Goal: Information Seeking & Learning: Learn about a topic

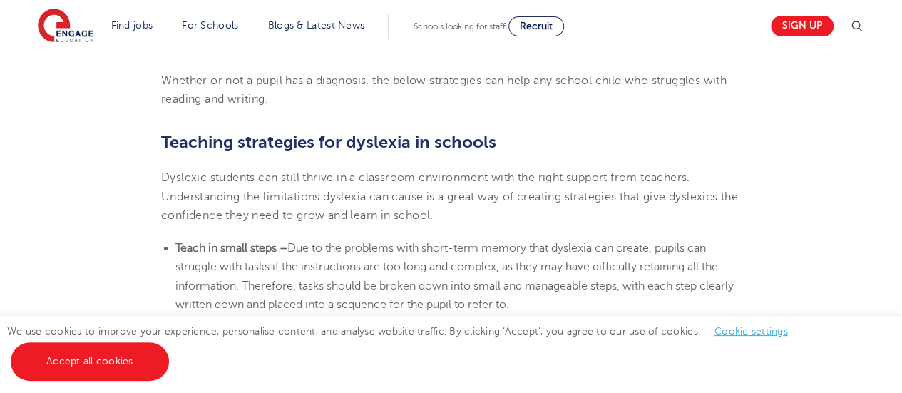
scroll to position [2230, 0]
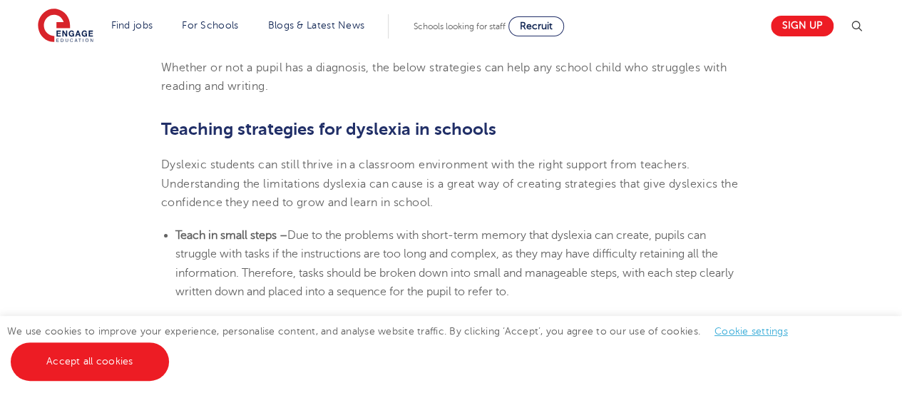
click at [881, 196] on html "Find jobs All vacancies We have one of the UK's largest database. and with hund…" at bounding box center [451, 237] width 902 height 4934
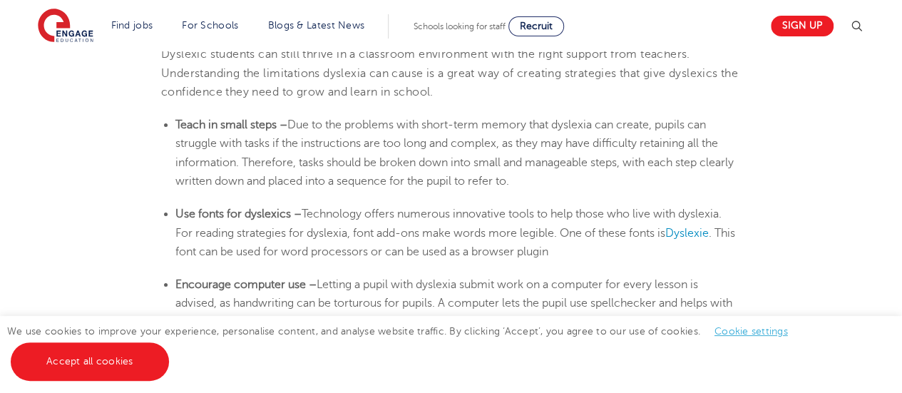
scroll to position [2347, 0]
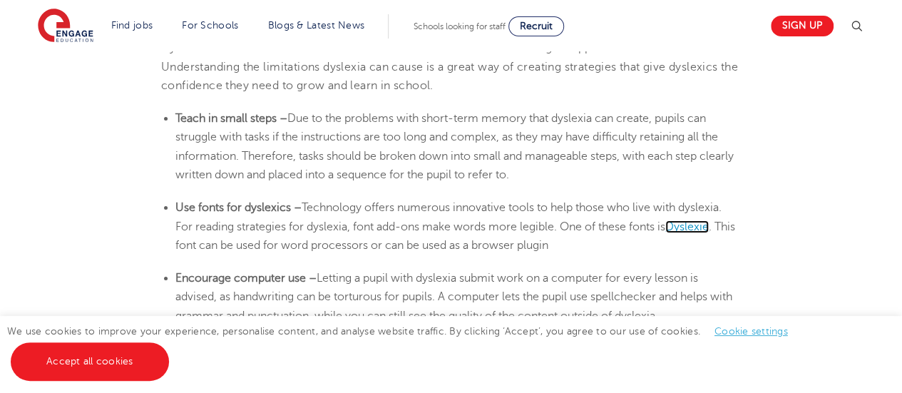
click at [704, 220] on span "Dyslexie" at bounding box center [686, 226] width 43 height 13
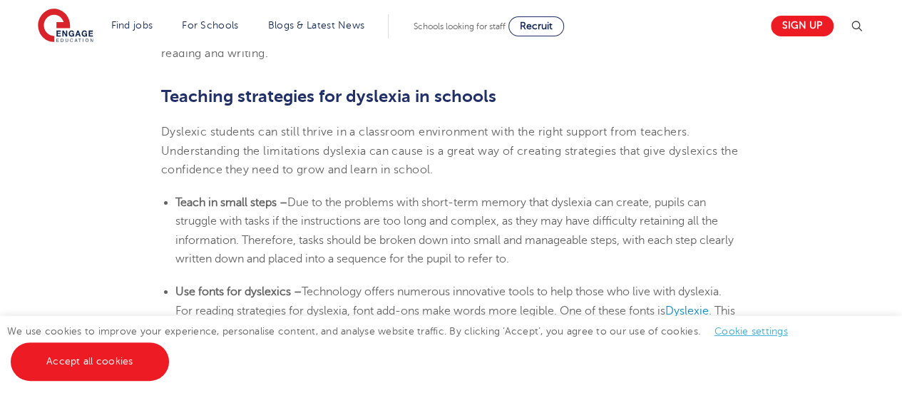
scroll to position [2262, 0]
drag, startPoint x: 282, startPoint y: 207, endPoint x: 162, endPoint y: 202, distance: 119.9
click at [162, 202] on ul "Teach in small steps – Due to the problems with short-term memory that [MEDICAL…" at bounding box center [451, 232] width 580 height 75
copy b "Teach in small steps"
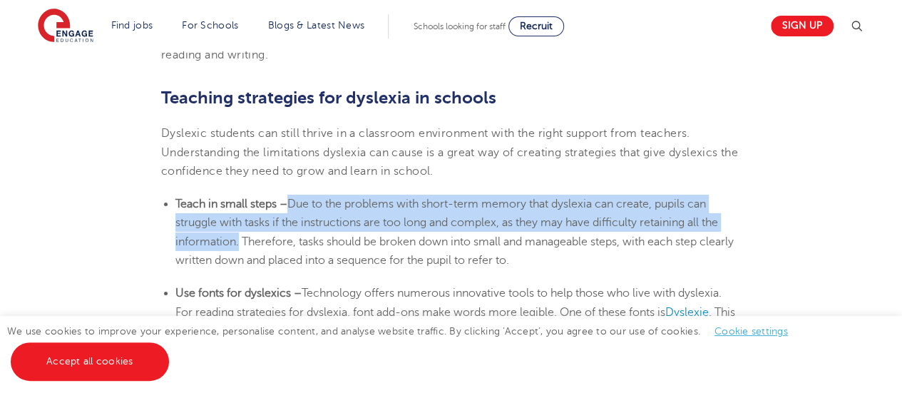
drag, startPoint x: 291, startPoint y: 204, endPoint x: 235, endPoint y: 241, distance: 66.8
click at [235, 241] on span "Due to the problems with short-term memory that dyslexia can create, pupils can…" at bounding box center [454, 231] width 558 height 69
copy span "Due to the problems with short-term memory that [MEDICAL_DATA] can create, pupi…"
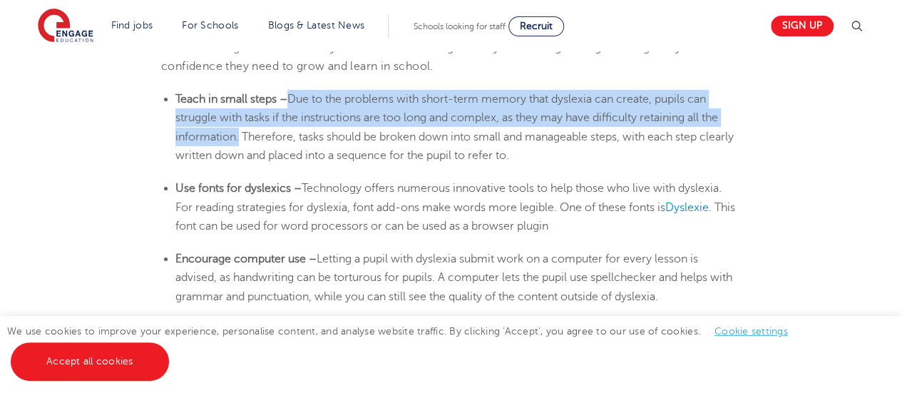
scroll to position [2373, 0]
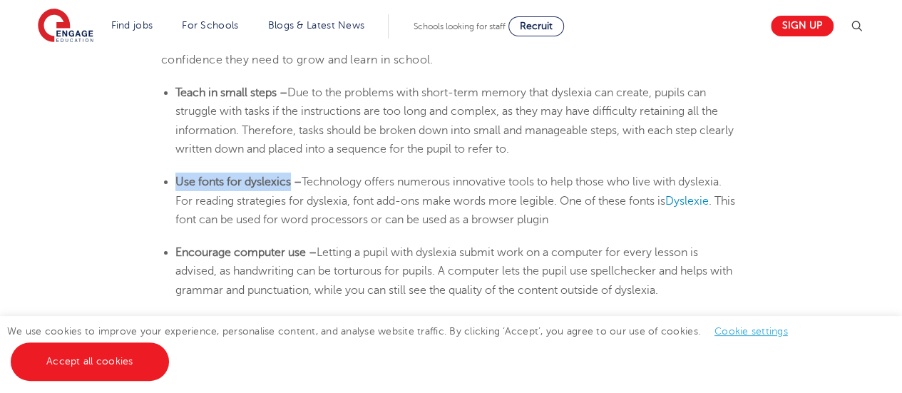
drag, startPoint x: 292, startPoint y: 182, endPoint x: 178, endPoint y: 180, distance: 114.1
click at [178, 180] on b "Use fonts for dyslexics –" at bounding box center [238, 181] width 126 height 13
copy b "Use fonts for dyslexics"
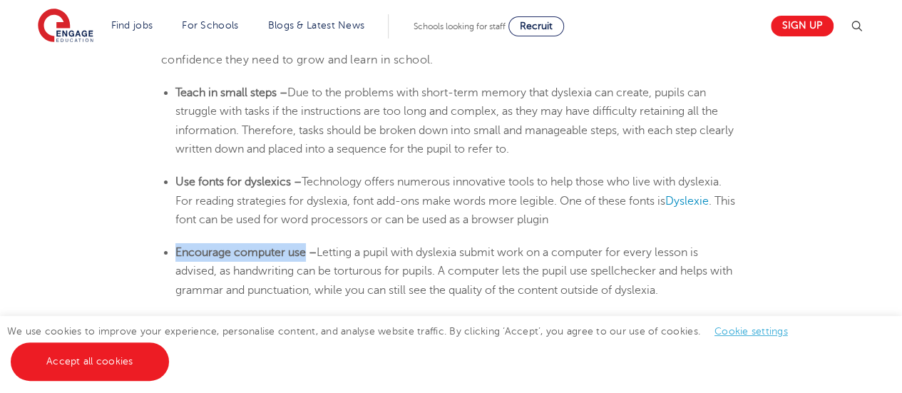
drag, startPoint x: 307, startPoint y: 251, endPoint x: 177, endPoint y: 256, distance: 129.9
click at [177, 256] on li "Encourage computer use – Letting a pupil with [MEDICAL_DATA] submit work on a c…" at bounding box center [457, 271] width 565 height 56
copy b "Encourage computer use"
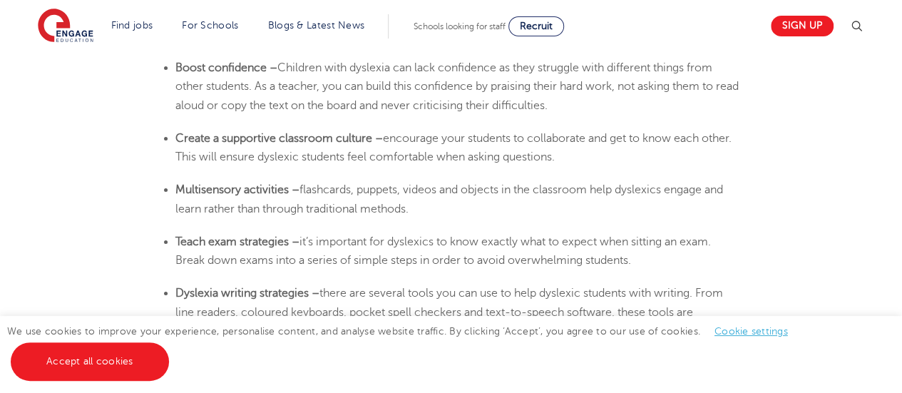
scroll to position [2601, 0]
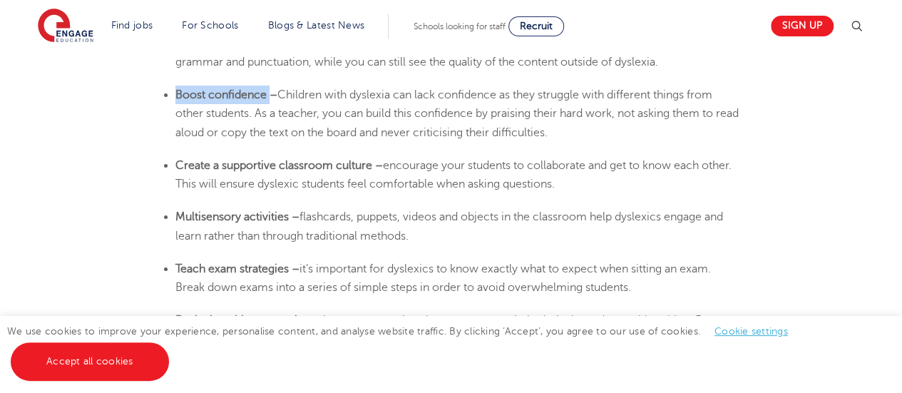
drag, startPoint x: 270, startPoint y: 94, endPoint x: 174, endPoint y: 90, distance: 95.6
click at [174, 90] on ul "Boost confidence – Children with [MEDICAL_DATA] can lack confidence as they str…" at bounding box center [451, 114] width 580 height 56
copy b "Boost confidence"
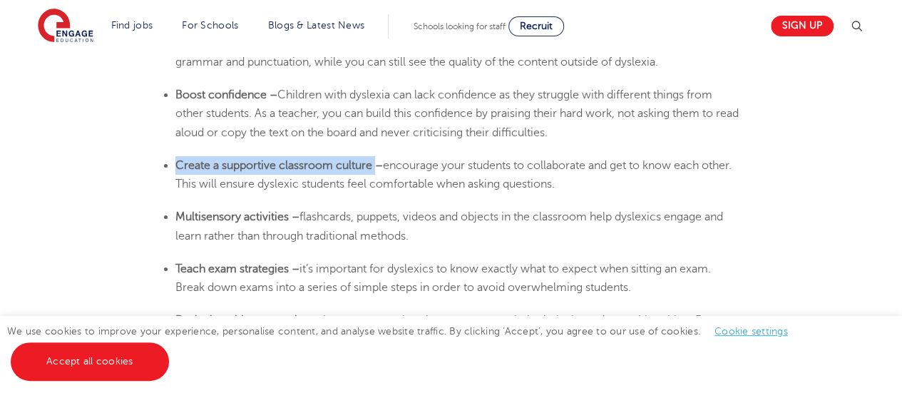
drag, startPoint x: 377, startPoint y: 168, endPoint x: 175, endPoint y: 173, distance: 201.8
click at [175, 173] on li "Create a supportive classroom culture – encourage your students to collaborate …" at bounding box center [457, 175] width 565 height 38
copy b "Create a supportive classroom culture"
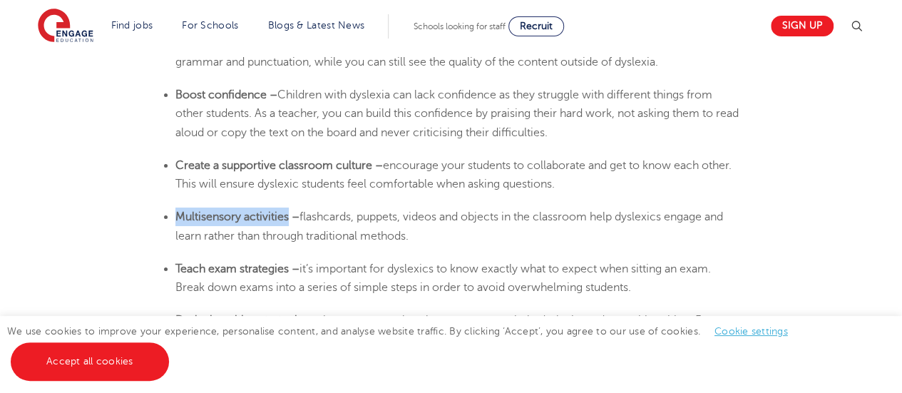
drag, startPoint x: 287, startPoint y: 217, endPoint x: 177, endPoint y: 222, distance: 110.6
click at [177, 222] on b "Multisensory activities –" at bounding box center [237, 216] width 124 height 13
copy b "Multisensory activities"
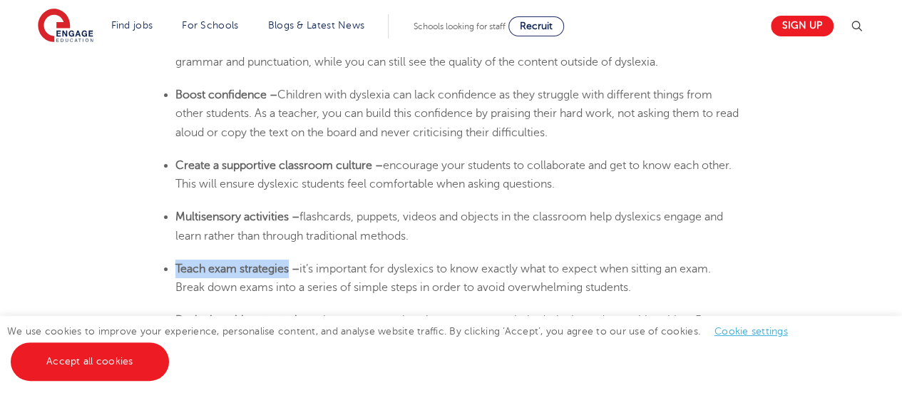
drag, startPoint x: 291, startPoint y: 270, endPoint x: 173, endPoint y: 267, distance: 118.4
click at [173, 267] on ul "Teach exam strategies – it’s important for dyslexics to know exactly what to ex…" at bounding box center [451, 279] width 580 height 38
copy b "Teach exam strategies"
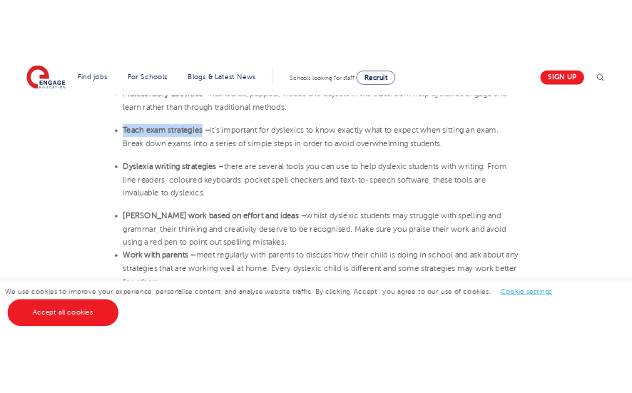
scroll to position [2801, 0]
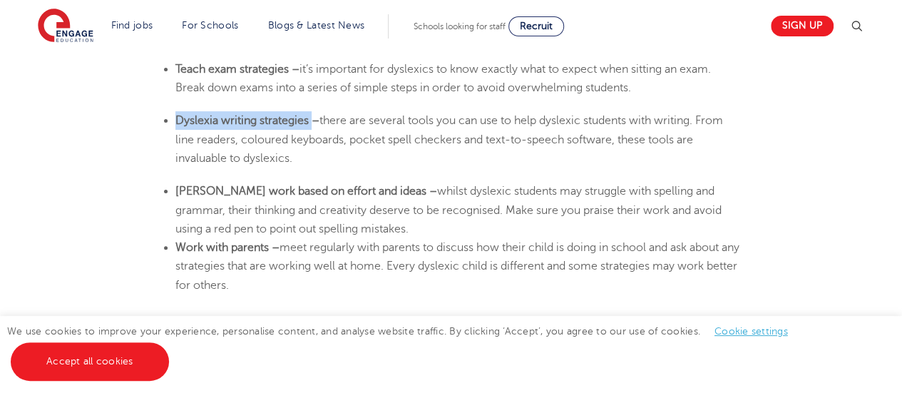
drag, startPoint x: 312, startPoint y: 123, endPoint x: 178, endPoint y: 124, distance: 134.8
click at [178, 124] on b "Dyslexia writing strategies –" at bounding box center [247, 120] width 144 height 13
copy b "[MEDICAL_DATA] writing strategies"
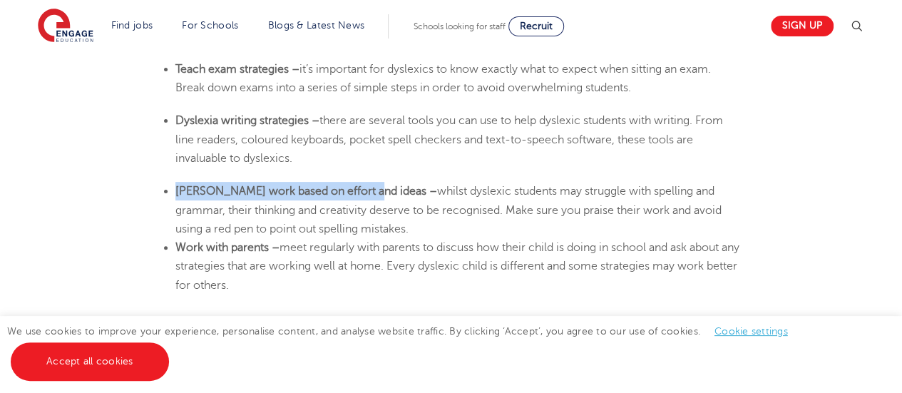
drag, startPoint x: 367, startPoint y: 191, endPoint x: 175, endPoint y: 195, distance: 191.8
click at [175, 195] on b "[PERSON_NAME] work based on effort and ideas –" at bounding box center [306, 191] width 262 height 13
copy b "[PERSON_NAME] work based on effort and ideas"
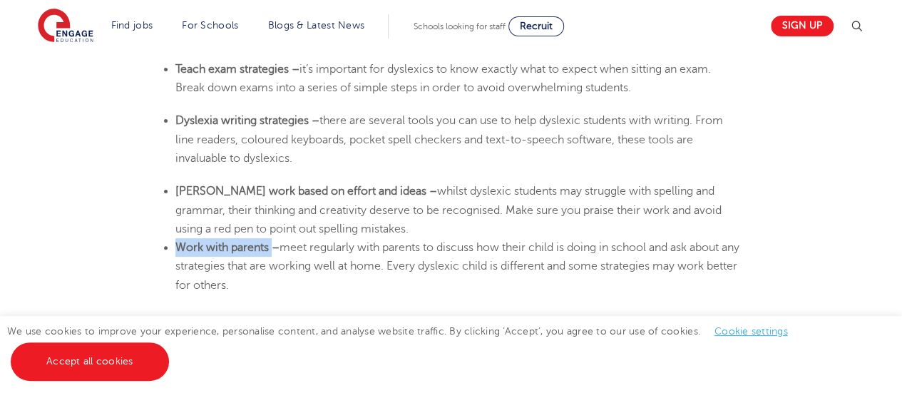
drag, startPoint x: 272, startPoint y: 247, endPoint x: 177, endPoint y: 247, distance: 95.5
click at [177, 247] on b "Work with parents –" at bounding box center [227, 247] width 104 height 13
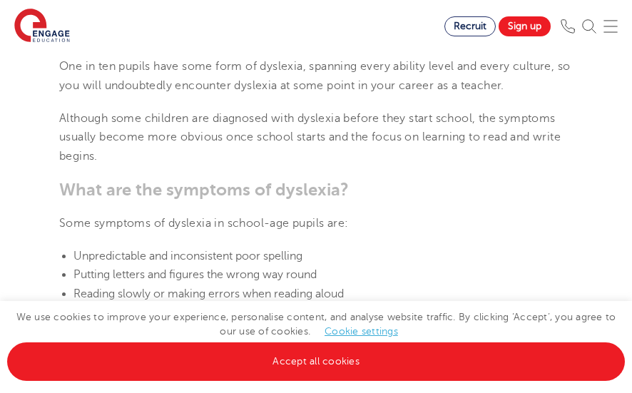
scroll to position [0, 0]
